Goal: Task Accomplishment & Management: Use online tool/utility

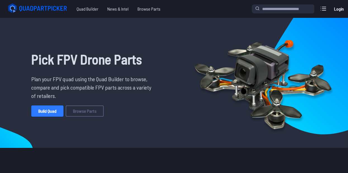
click at [47, 112] on link "Build Quad" at bounding box center [47, 111] width 32 height 11
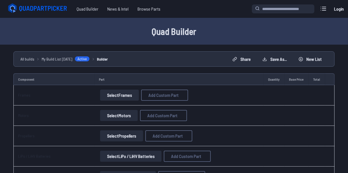
click at [121, 94] on button "Select Frames" at bounding box center [119, 95] width 39 height 11
click at [122, 94] on button "Select Frames" at bounding box center [119, 95] width 39 height 11
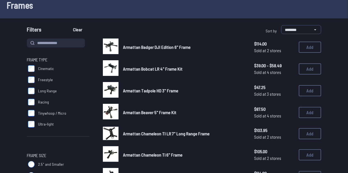
scroll to position [33, 0]
click at [62, 45] on input at bounding box center [56, 43] width 58 height 9
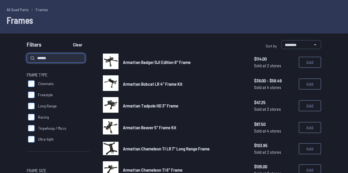
scroll to position [17, 0]
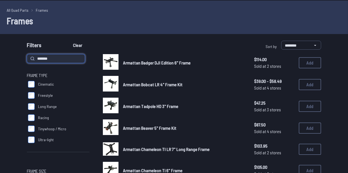
click at [64, 55] on input "*******" at bounding box center [56, 58] width 58 height 9
type input "********"
click at [68, 41] on button "Clear" at bounding box center [77, 45] width 19 height 9
type input "********"
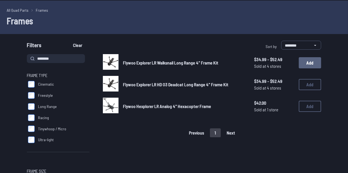
click at [309, 65] on button "Add" at bounding box center [310, 62] width 22 height 11
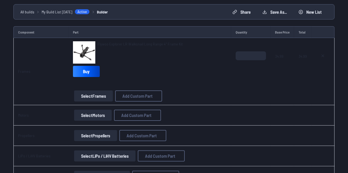
scroll to position [48, 0]
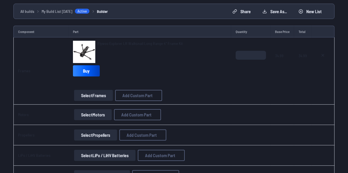
click at [97, 115] on button "Select Motors" at bounding box center [93, 114] width 38 height 11
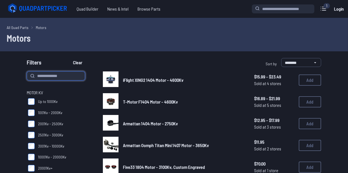
click at [50, 77] on input at bounding box center [56, 76] width 58 height 9
type input "****"
click at [68, 58] on button "Clear" at bounding box center [77, 62] width 19 height 9
type input "****"
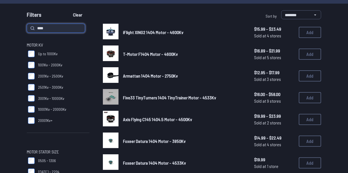
scroll to position [48, 0]
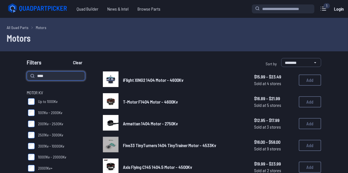
click at [51, 75] on input "****" at bounding box center [56, 76] width 58 height 9
type input "****"
click at [68, 58] on button "Clear" at bounding box center [77, 62] width 19 height 9
type input "****"
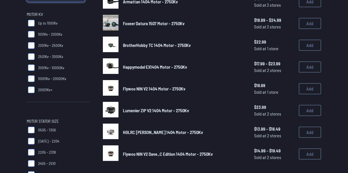
scroll to position [79, 0]
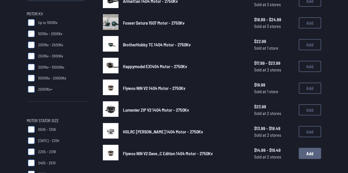
click at [317, 158] on button "Add" at bounding box center [310, 153] width 22 height 11
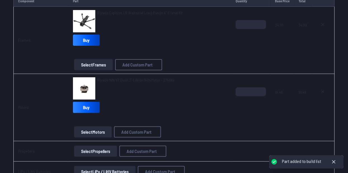
scroll to position [79, 0]
click at [245, 92] on input "*" at bounding box center [251, 91] width 30 height 9
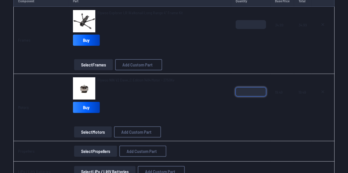
click at [245, 92] on input "*" at bounding box center [251, 91] width 30 height 9
type input "*"
click at [269, 117] on td "*" at bounding box center [250, 107] width 39 height 67
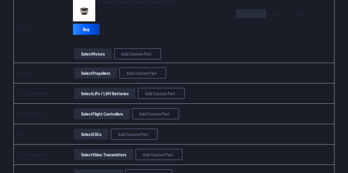
scroll to position [157, 0]
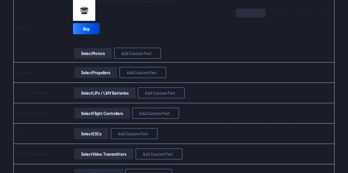
click at [98, 75] on button "Select Propellers" at bounding box center [95, 72] width 43 height 11
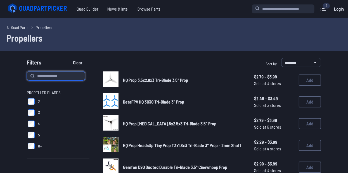
click at [46, 75] on input at bounding box center [56, 76] width 58 height 9
type input "****"
click at [68, 58] on button "Clear" at bounding box center [77, 62] width 19 height 9
type input "****"
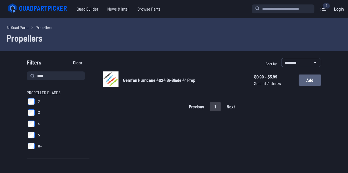
click at [308, 83] on button "Add" at bounding box center [310, 80] width 22 height 11
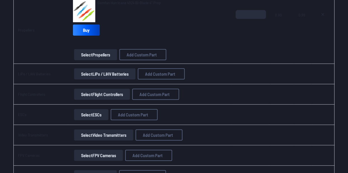
scroll to position [224, 0]
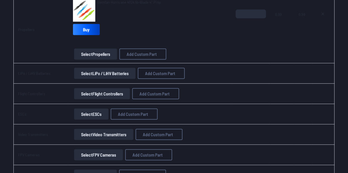
click at [103, 94] on button "Select Flight Controllers" at bounding box center [102, 93] width 56 height 11
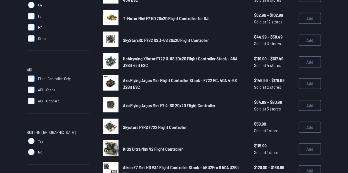
scroll to position [193, 0]
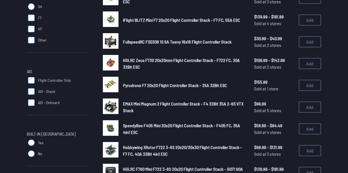
scroll to position [196, 0]
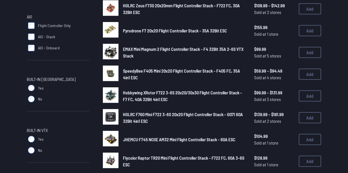
scroll to position [246, 0]
click at [311, 74] on button "Add" at bounding box center [310, 74] width 22 height 11
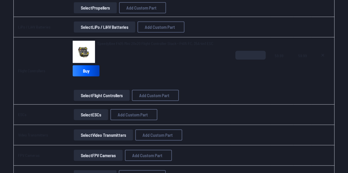
scroll to position [270, 0]
click at [117, 43] on span "SpeedyBee F405 Mini 20x20 Flight Controller Stack - F405 FC, 35A 4in1 ESC" at bounding box center [155, 43] width 116 height 5
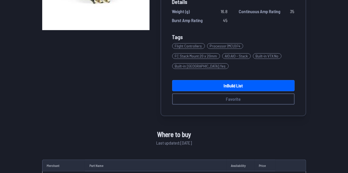
scroll to position [49, 0]
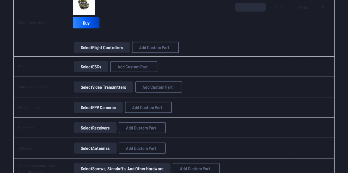
scroll to position [318, 0]
click at [112, 87] on button "Select Video Transmitters" at bounding box center [103, 87] width 59 height 11
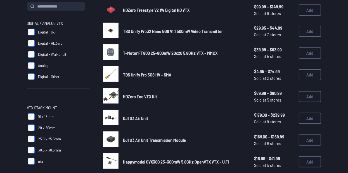
scroll to position [63, 0]
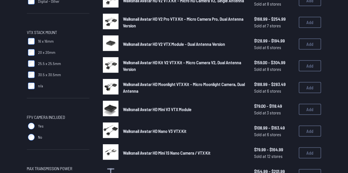
scroll to position [195, 0]
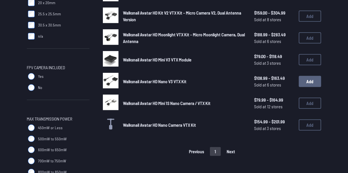
click at [316, 82] on button "Add" at bounding box center [310, 81] width 22 height 11
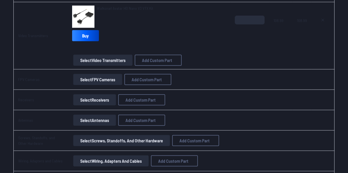
scroll to position [394, 0]
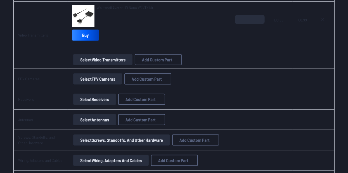
click at [94, 98] on button "Select Receivers" at bounding box center [94, 99] width 43 height 11
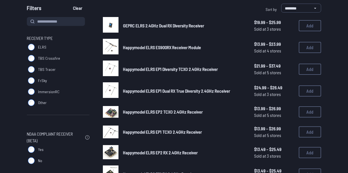
scroll to position [50, 0]
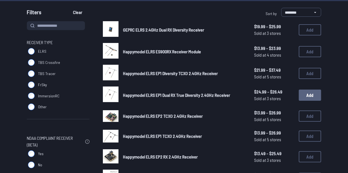
click at [313, 94] on button "Add" at bounding box center [310, 95] width 22 height 11
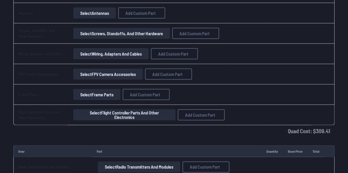
scroll to position [546, 0]
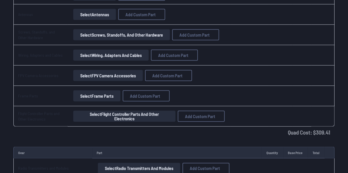
click at [131, 115] on button "Select Flight Controller Parts and Other Electronics" at bounding box center [124, 116] width 102 height 11
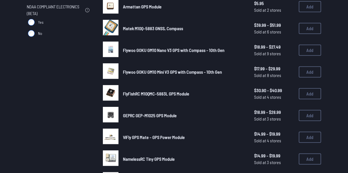
scroll to position [204, 0]
click at [313, 73] on button "Add" at bounding box center [310, 72] width 22 height 11
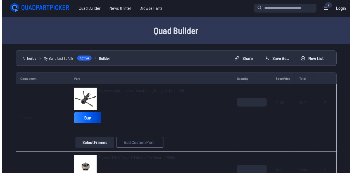
scroll to position [1, 0]
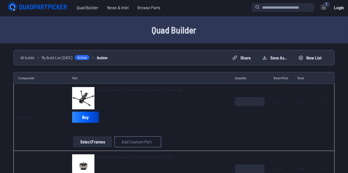
click at [285, 60] on button "Save as..." at bounding box center [275, 57] width 34 height 9
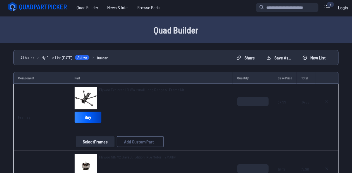
click at [193, 105] on link "Sign up" at bounding box center [196, 102] width 36 height 8
click at [202, 105] on link "Sign up" at bounding box center [196, 102] width 36 height 8
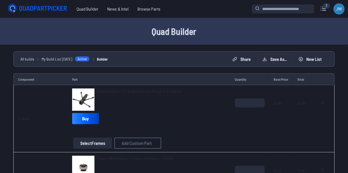
click at [276, 60] on button "Save as..." at bounding box center [275, 59] width 34 height 9
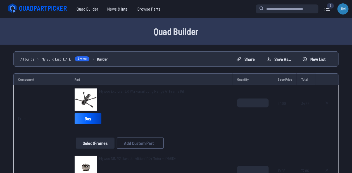
click at [161, 85] on input "**********" at bounding box center [176, 88] width 119 height 12
type input "********"
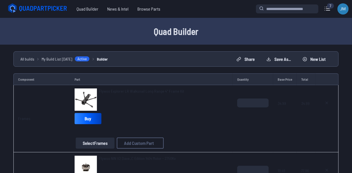
click at [193, 123] on link "View Build" at bounding box center [188, 120] width 24 height 8
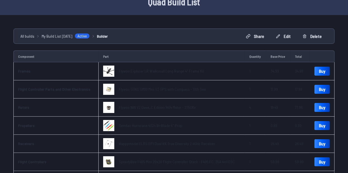
scroll to position [26, 0]
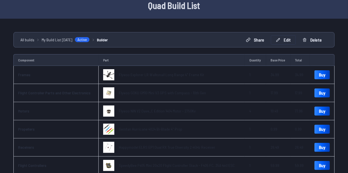
click at [286, 41] on button "Edit" at bounding box center [283, 39] width 24 height 9
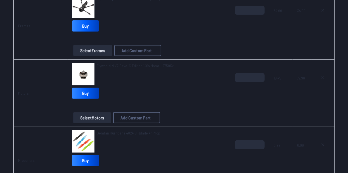
scroll to position [93, 0]
